Goal: Task Accomplishment & Management: Manage account settings

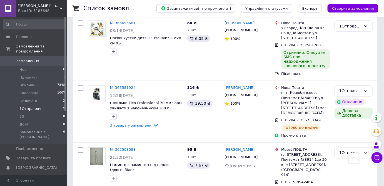
scroll to position [225, 0]
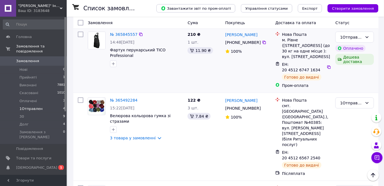
scroll to position [90, 0]
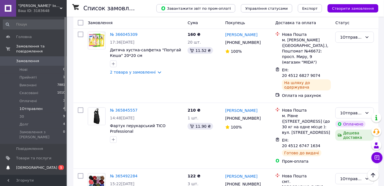
click at [30, 165] on span "[DEMOGRAPHIC_DATA]" at bounding box center [36, 167] width 41 height 5
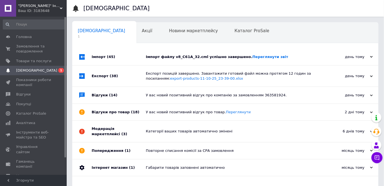
click at [299, 54] on div "Імпорт файлу v8_C61A_32.cml успішно завершено. Переглянути звіт" at bounding box center [231, 56] width 171 height 5
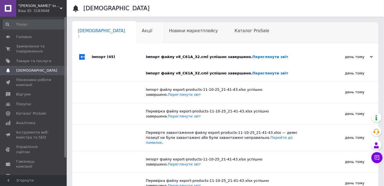
click at [142, 33] on span "Акції" at bounding box center [147, 30] width 11 height 5
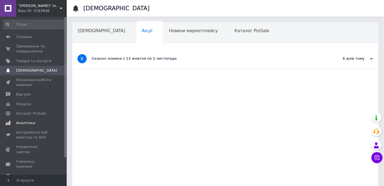
click at [28, 123] on span "Аналітика" at bounding box center [25, 123] width 19 height 5
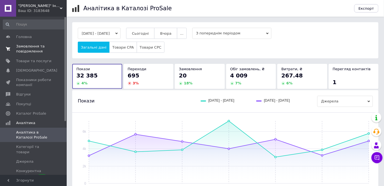
click at [28, 52] on span "Замовлення та повідомлення" at bounding box center [33, 49] width 35 height 10
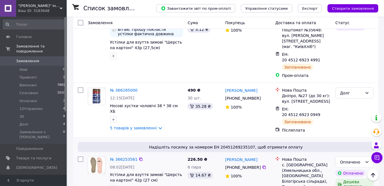
scroll to position [227, 0]
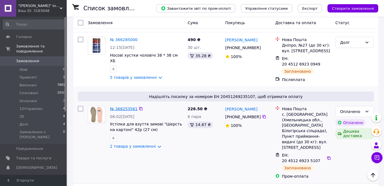
click at [127, 107] on link "№ 366253561" at bounding box center [123, 109] width 27 height 4
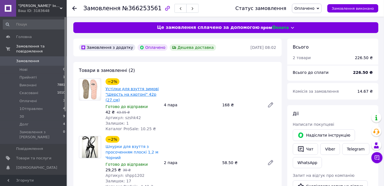
scroll to position [25, 0]
